Goal: Book appointment/travel/reservation

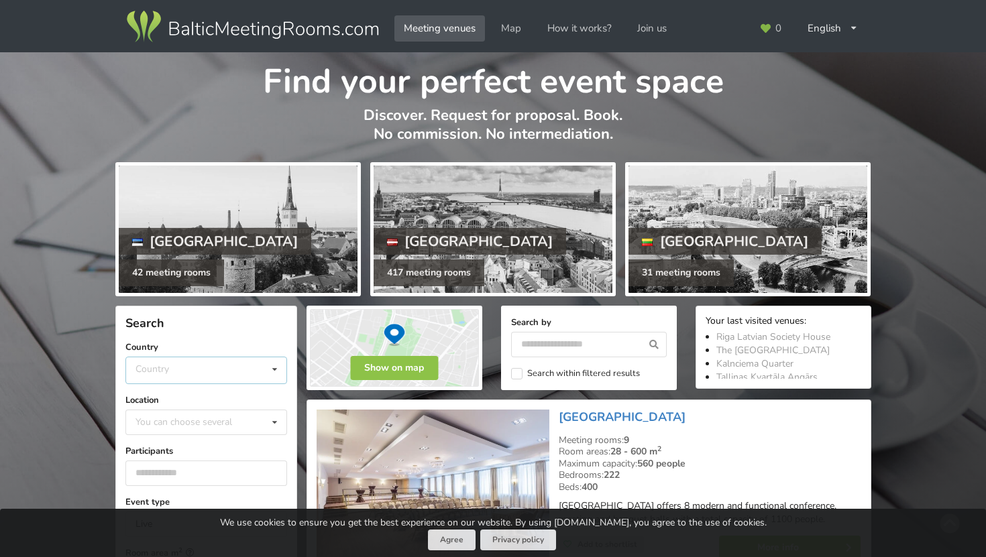
click at [238, 372] on div "Country [GEOGRAPHIC_DATA] [GEOGRAPHIC_DATA] [GEOGRAPHIC_DATA]" at bounding box center [206, 370] width 162 height 27
click at [218, 416] on div "[GEOGRAPHIC_DATA]" at bounding box center [206, 420] width 160 height 25
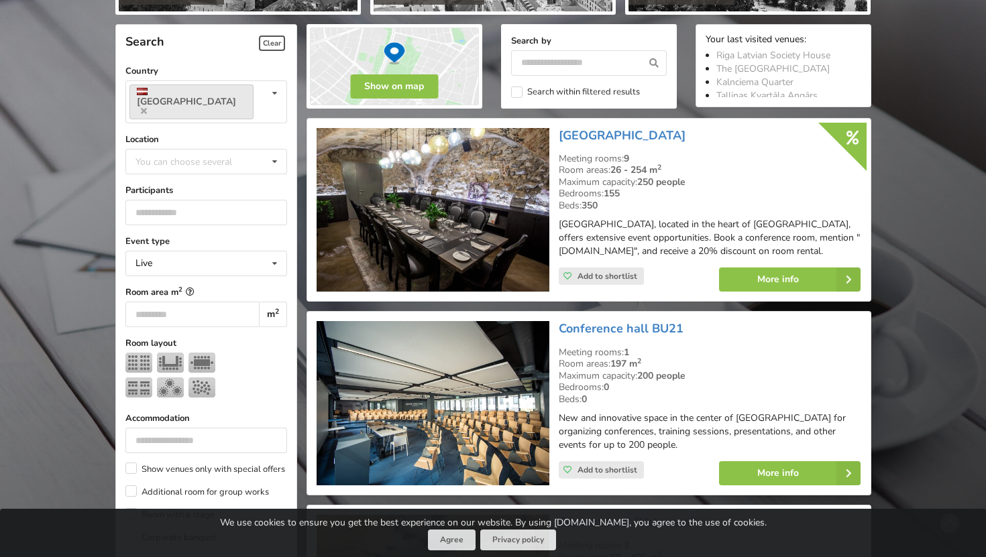
scroll to position [277, 0]
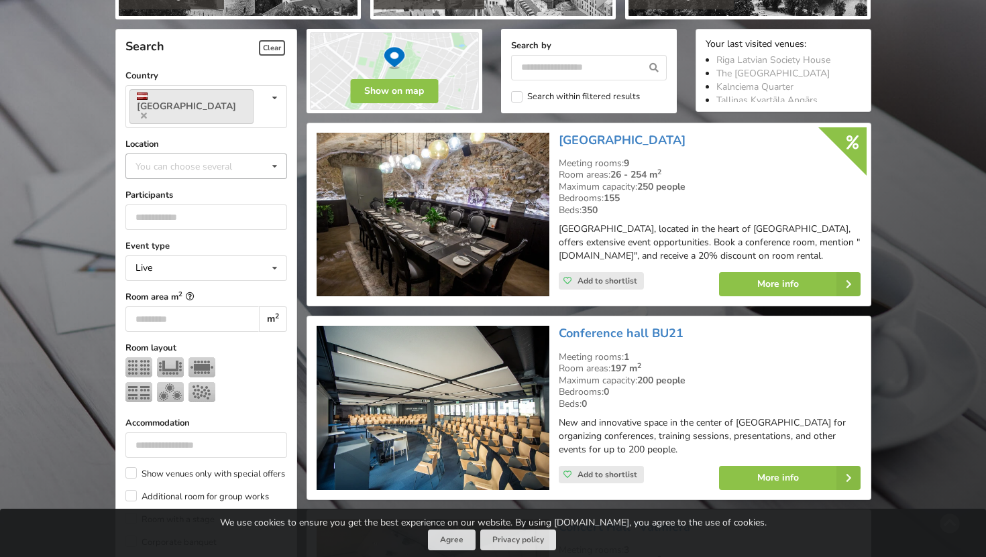
click at [198, 158] on div "You can choose several" at bounding box center [197, 165] width 130 height 15
click at [190, 302] on div "[GEOGRAPHIC_DATA]" at bounding box center [206, 314] width 160 height 25
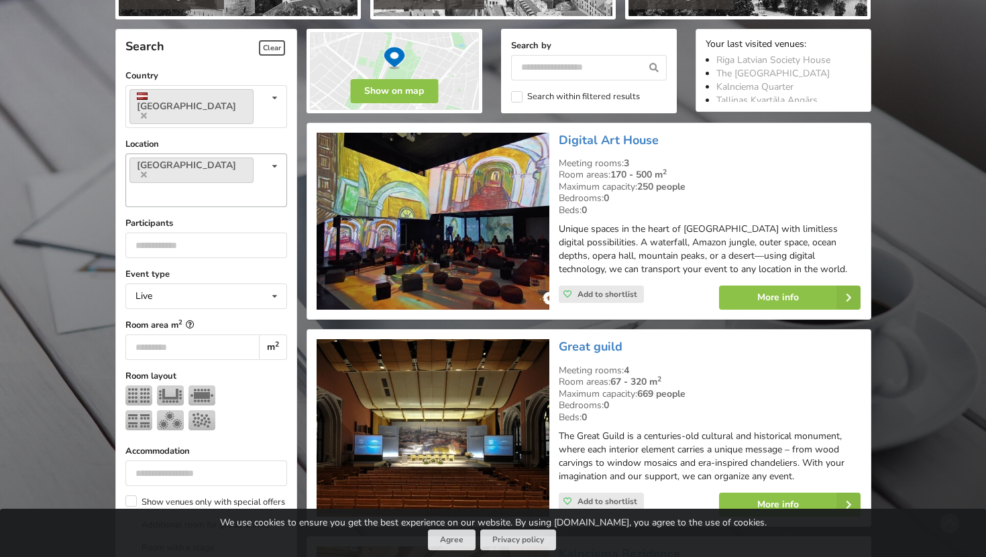
scroll to position [300, 0]
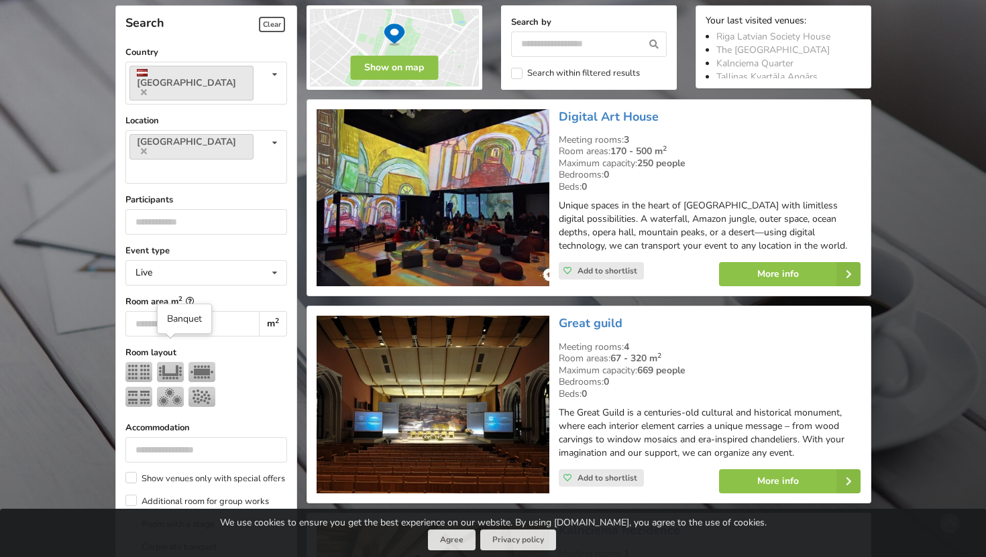
click at [171, 387] on img at bounding box center [170, 397] width 27 height 20
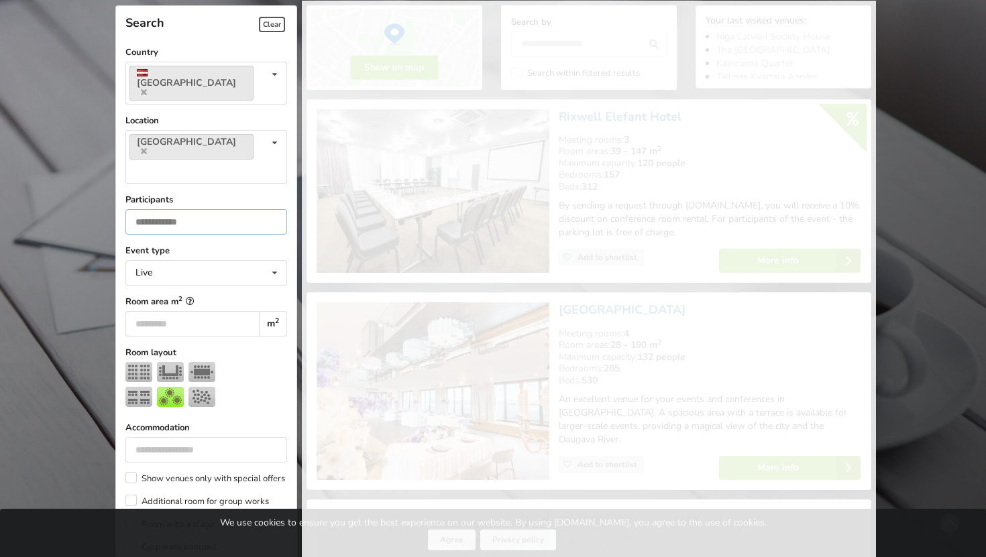
click at [272, 209] on input "*" at bounding box center [206, 221] width 162 height 25
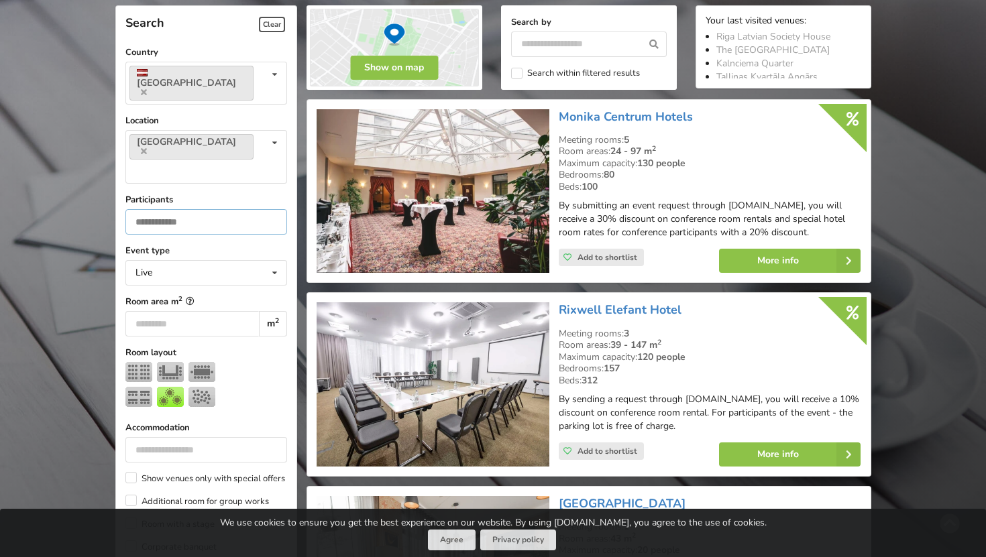
click at [271, 209] on input "*" at bounding box center [206, 221] width 162 height 25
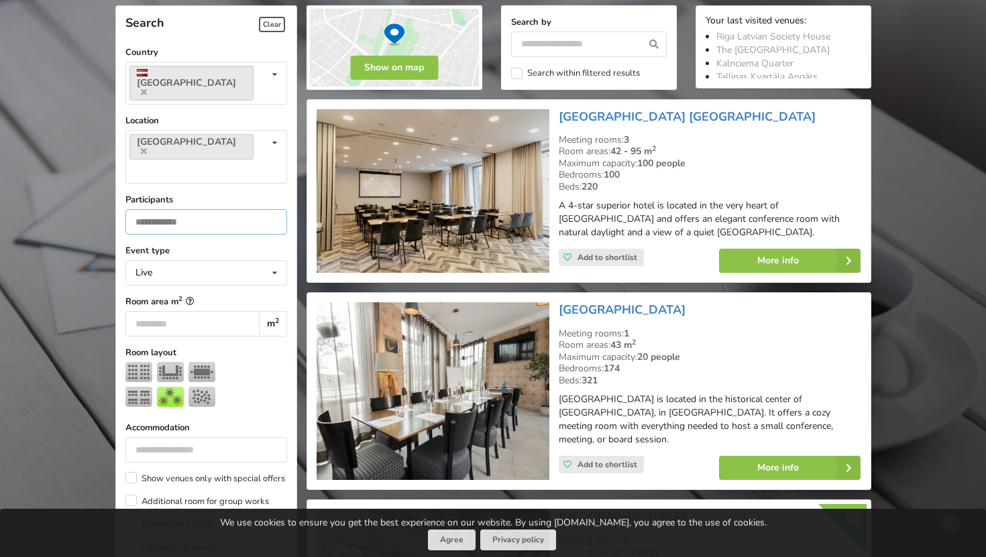
click at [271, 209] on input "*" at bounding box center [206, 221] width 162 height 25
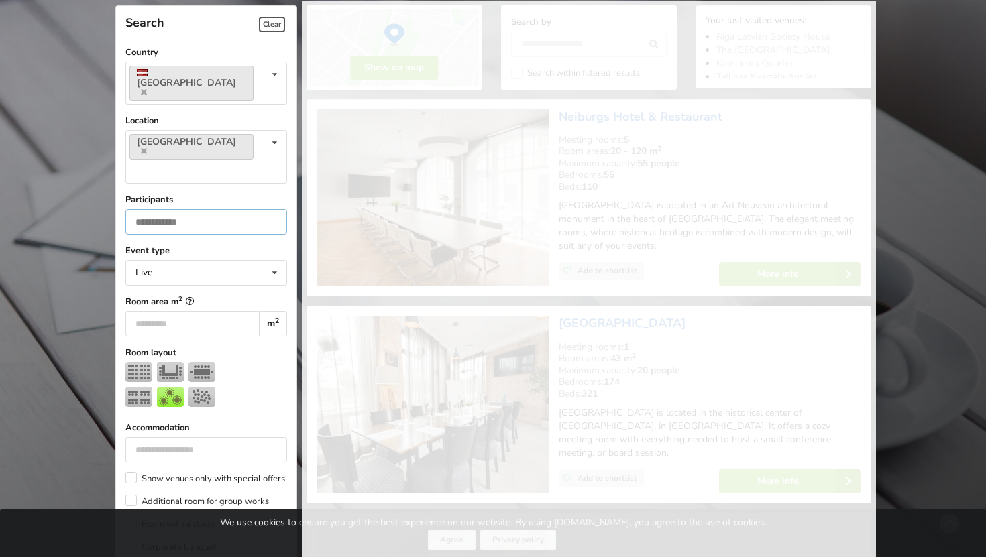
click at [271, 209] on input "*" at bounding box center [206, 221] width 162 height 25
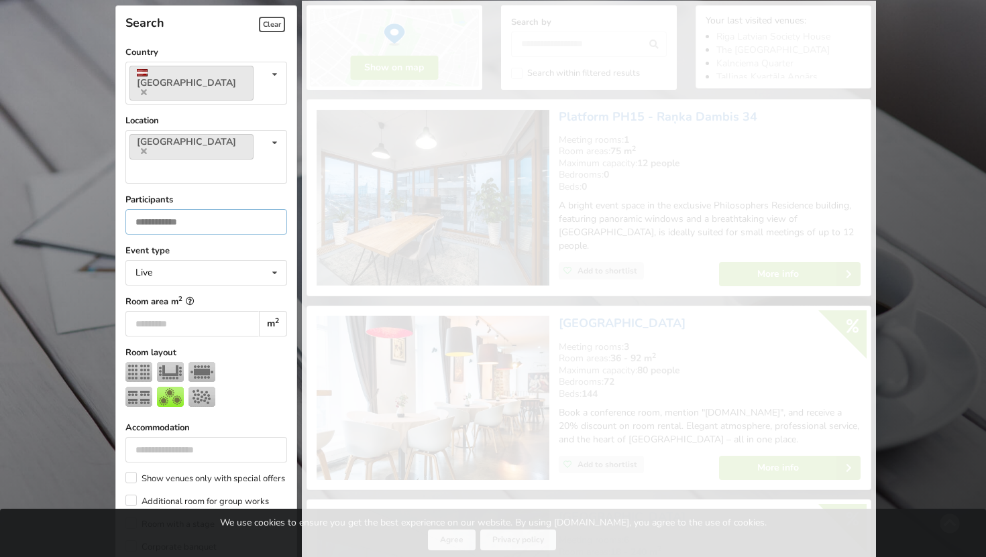
type input "*"
click at [271, 209] on input "*" at bounding box center [206, 221] width 162 height 25
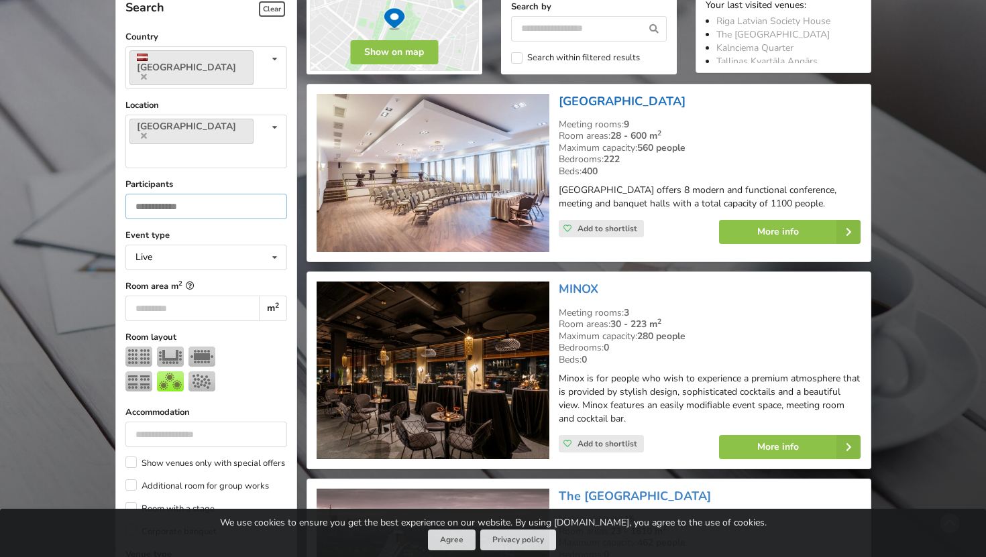
scroll to position [315, 0]
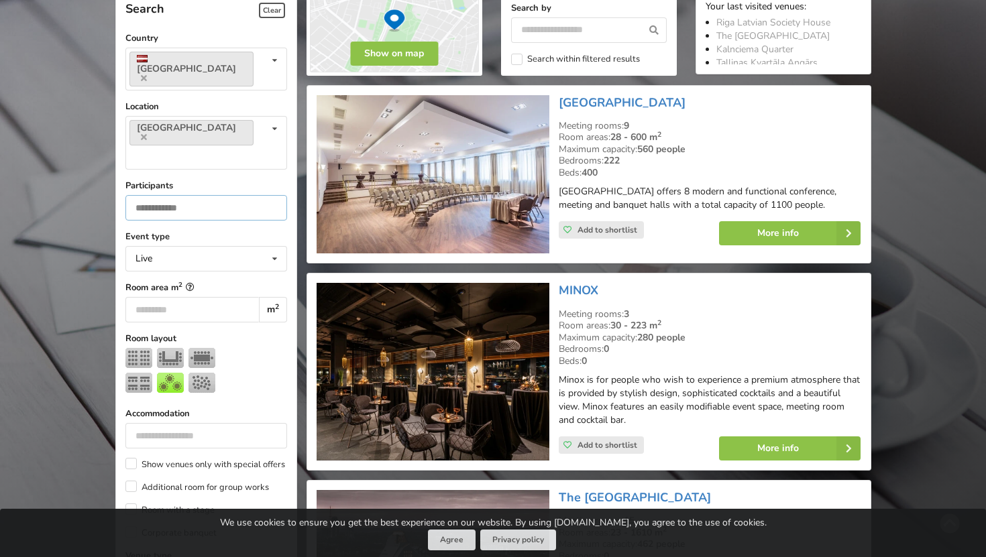
type input "**"
click at [196, 297] on input "number" at bounding box center [192, 309] width 134 height 25
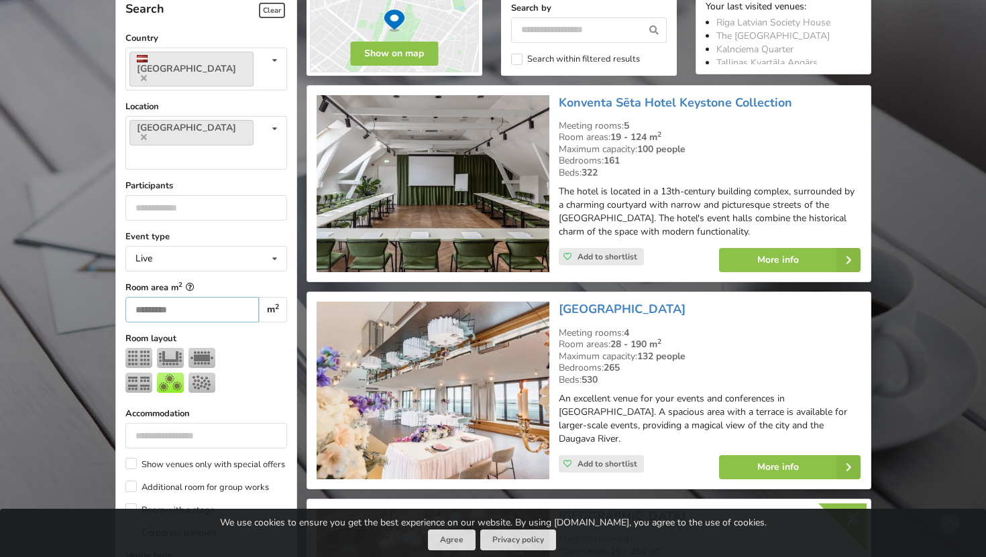
scroll to position [300, 0]
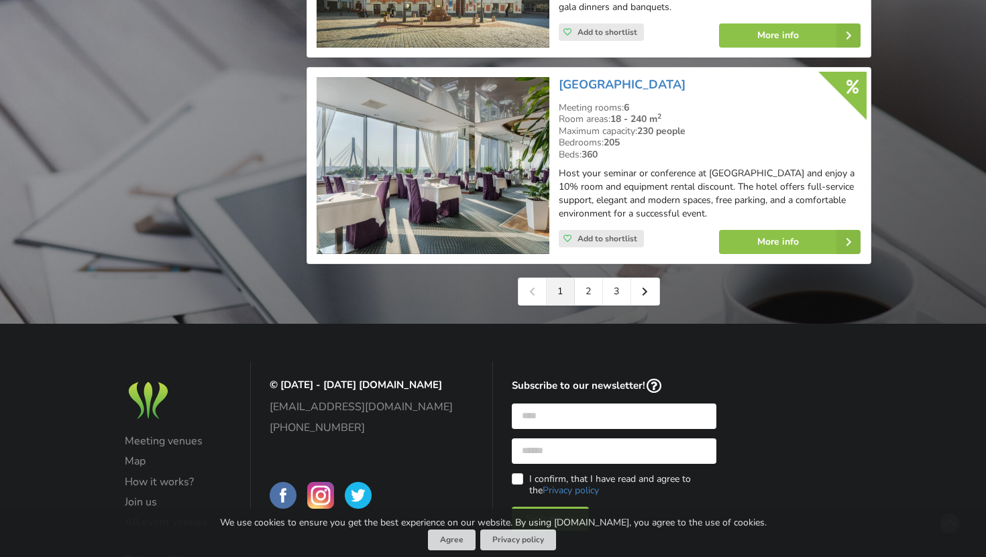
scroll to position [3174, 0]
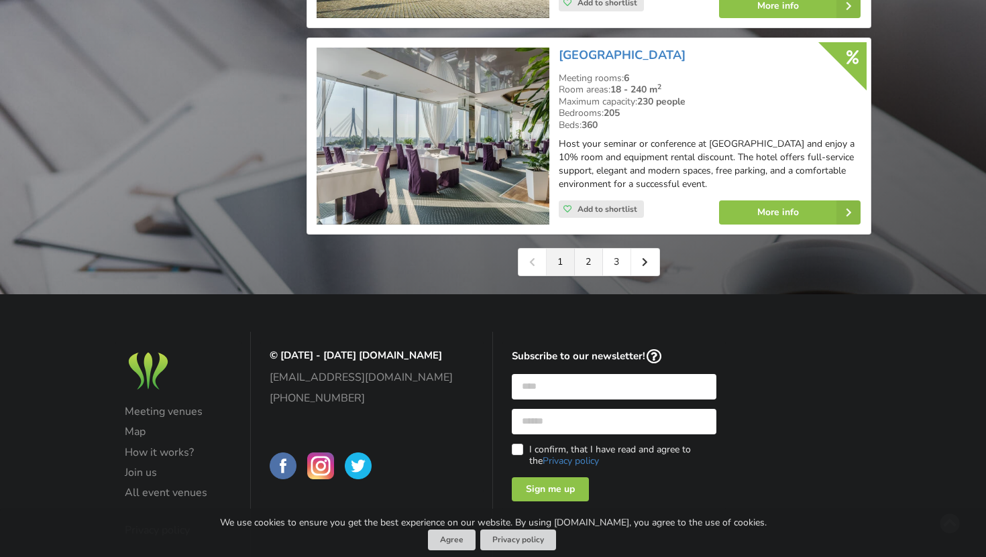
type input "***"
click at [585, 249] on link "2" at bounding box center [589, 262] width 28 height 27
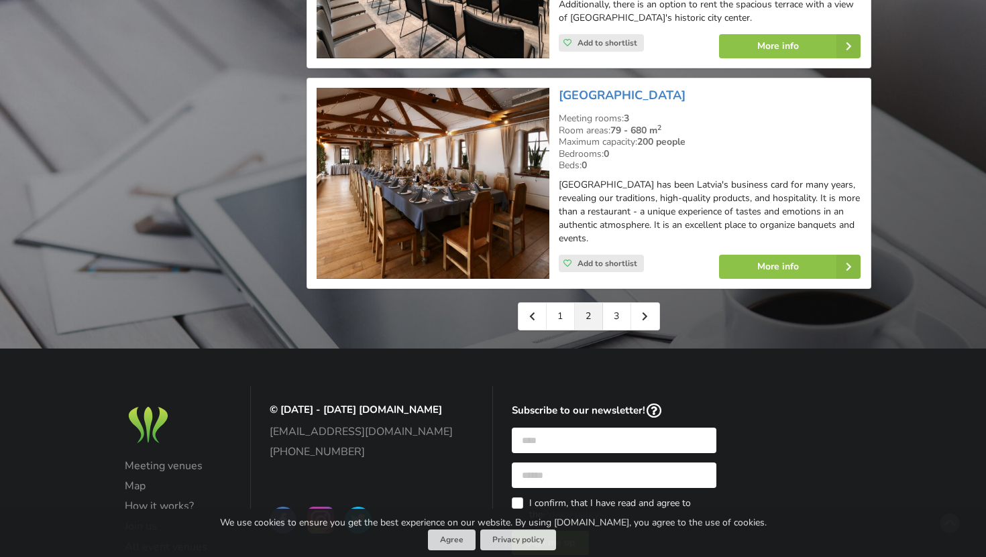
scroll to position [3162, 0]
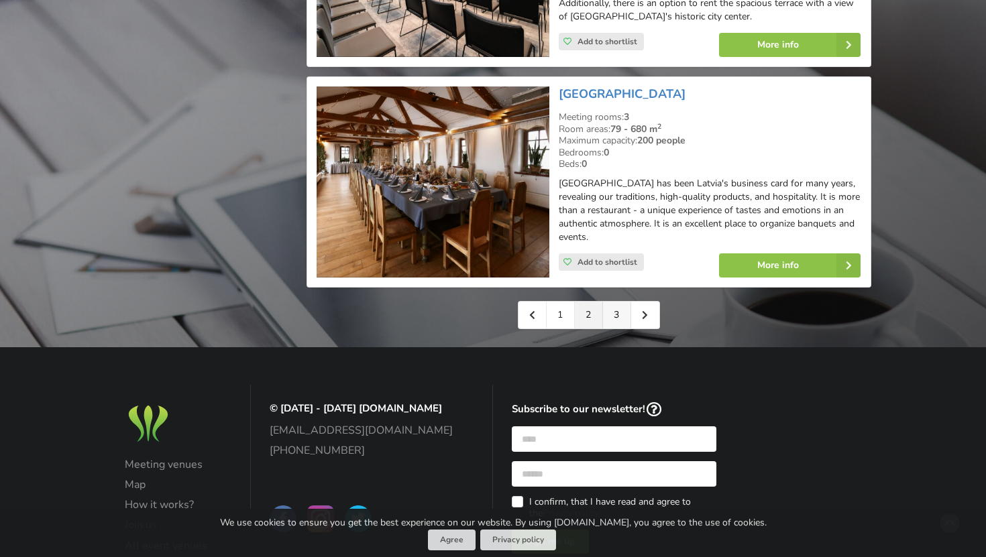
click at [619, 302] on link "3" at bounding box center [617, 315] width 28 height 27
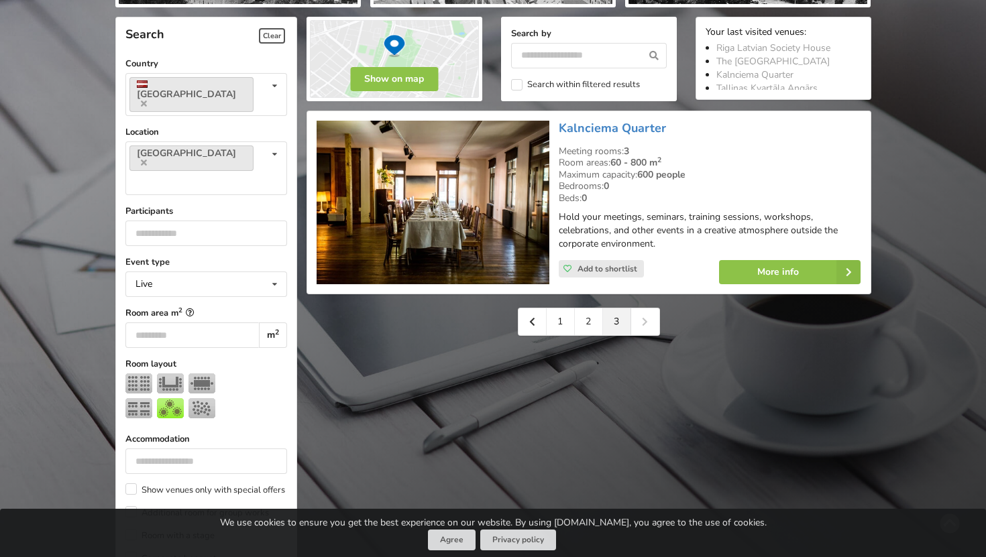
scroll to position [298, 0]
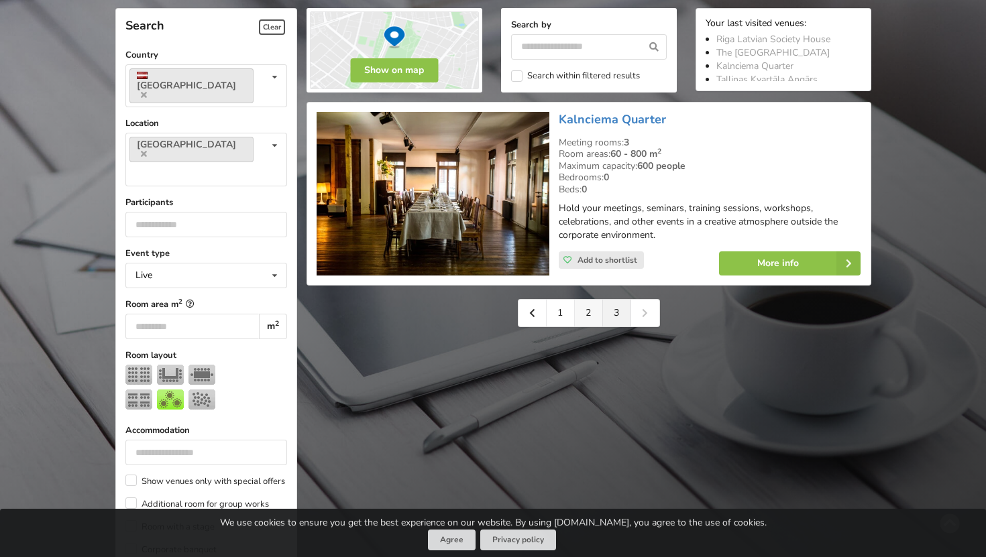
click at [589, 313] on link "2" at bounding box center [589, 313] width 28 height 27
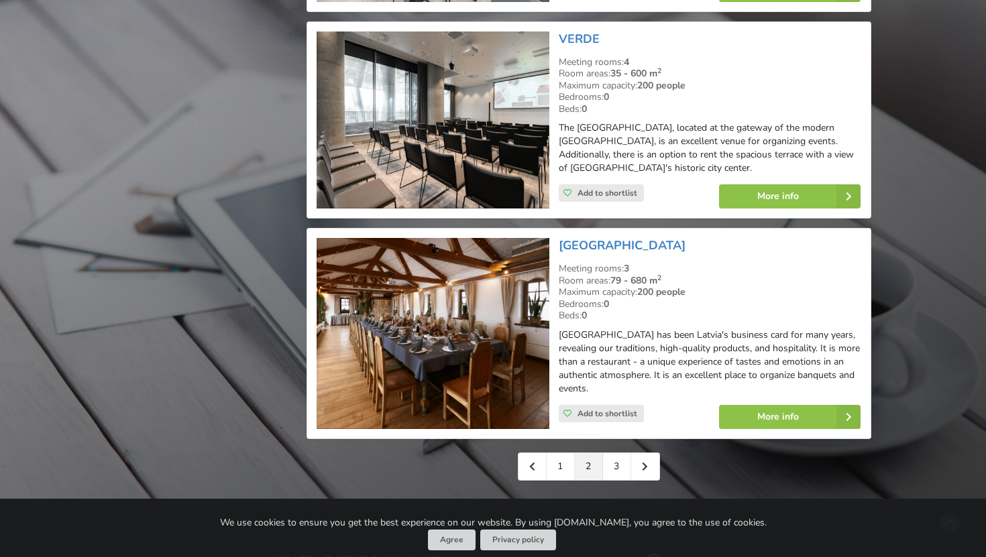
scroll to position [3231, 0]
